Goal: Find specific page/section: Find specific page/section

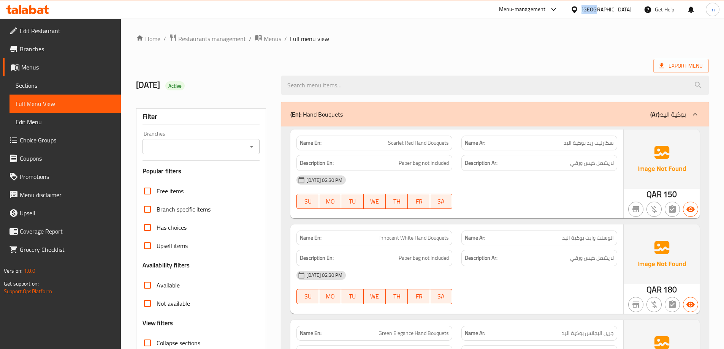
click at [607, 13] on div "[GEOGRAPHIC_DATA]" at bounding box center [607, 9] width 50 height 8
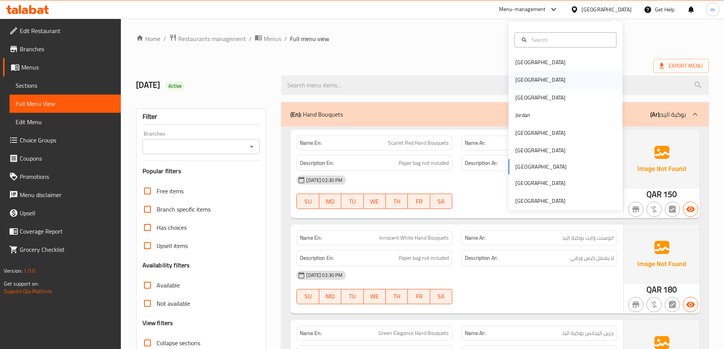
click at [530, 89] on div "[GEOGRAPHIC_DATA]" at bounding box center [541, 79] width 62 height 17
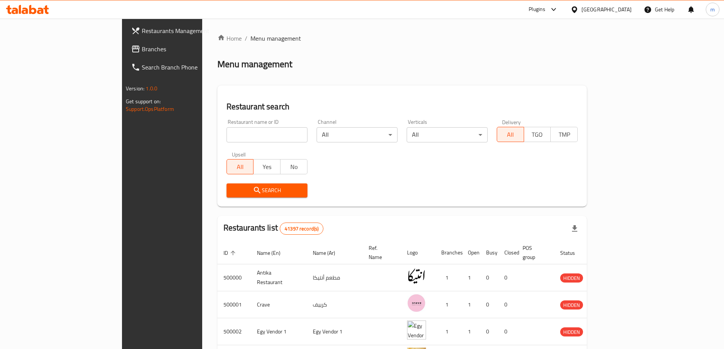
click at [546, 12] on div "Plugins" at bounding box center [537, 9] width 17 height 9
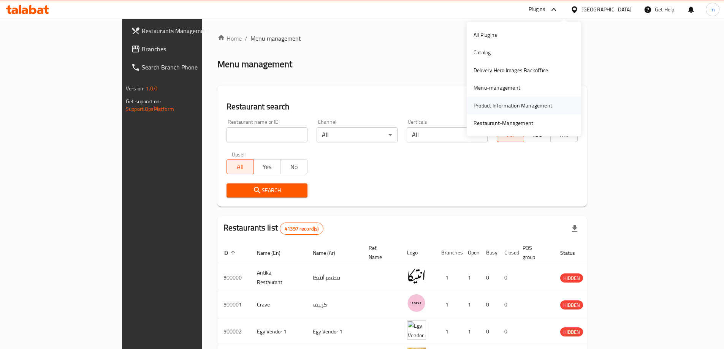
click at [532, 110] on div "Product Information Management" at bounding box center [513, 106] width 79 height 8
